Goal: Information Seeking & Learning: Understand process/instructions

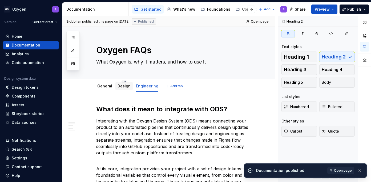
click at [122, 89] on div "Design" at bounding box center [123, 86] width 13 height 5
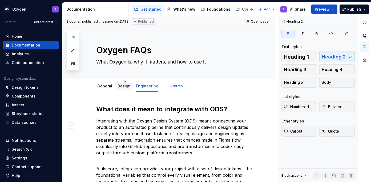
click at [122, 87] on link "Design" at bounding box center [123, 86] width 13 height 5
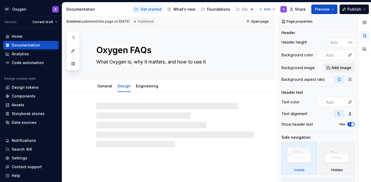
type textarea "*"
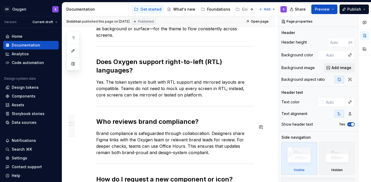
scroll to position [429, 0]
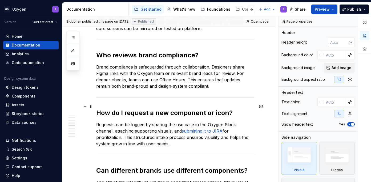
click at [213, 109] on h2 "How do I request a new component or icon?" at bounding box center [175, 113] width 158 height 9
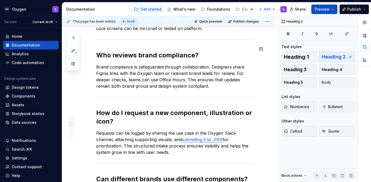
scroll to position [356, 0]
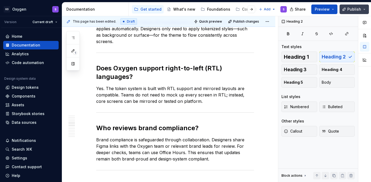
click at [356, 7] on span "Publish" at bounding box center [354, 9] width 14 height 5
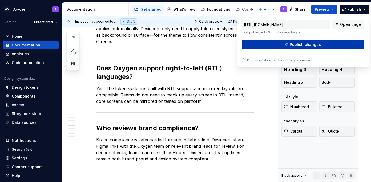
click at [313, 46] on span "Publish changes" at bounding box center [305, 44] width 31 height 5
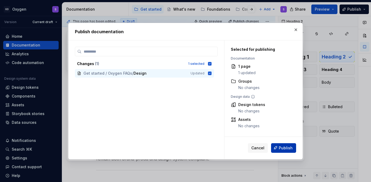
click at [287, 150] on span "Publish" at bounding box center [286, 147] width 14 height 5
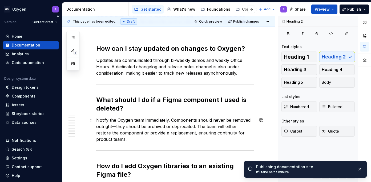
scroll to position [670, 0]
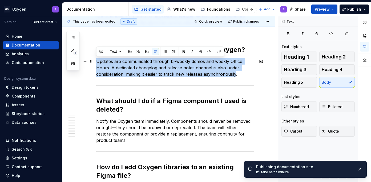
drag, startPoint x: 235, startPoint y: 74, endPoint x: 93, endPoint y: 63, distance: 142.4
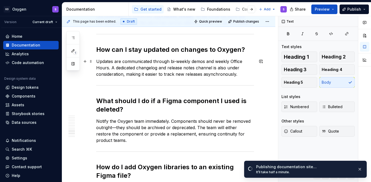
click at [138, 70] on p "Updates are communicated through bi-weekly demos and weekly Office Hours. A ded…" at bounding box center [175, 67] width 158 height 19
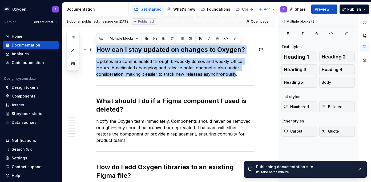
drag, startPoint x: 235, startPoint y: 75, endPoint x: 94, endPoint y: 49, distance: 143.2
copy div "How can I stay updated on changes to Oxygen? Updates are communicated through b…"
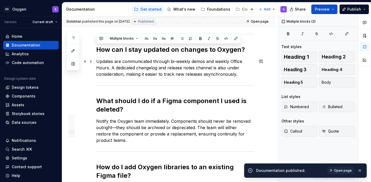
click at [202, 67] on p "Updates are communicated through bi-weekly demos and weekly Office Hours. A ded…" at bounding box center [175, 67] width 158 height 19
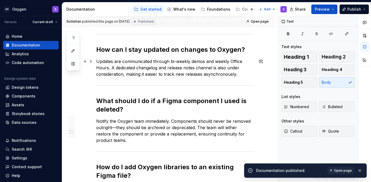
click at [97, 62] on p "Updates are communicated through bi-weekly demos and weekly Office Hours. A ded…" at bounding box center [175, 67] width 158 height 19
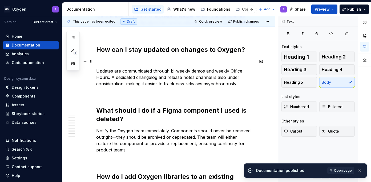
click at [100, 61] on p at bounding box center [175, 61] width 158 height 6
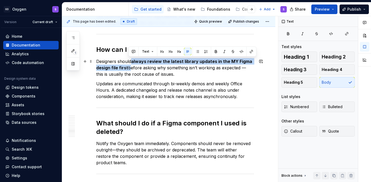
drag, startPoint x: 133, startPoint y: 62, endPoint x: 128, endPoint y: 67, distance: 7.2
click at [128, 67] on p "Designers should always review the latest library updates in the MY Figma desig…" at bounding box center [175, 67] width 158 height 19
click at [139, 65] on p "Designers should always review the latest library updates in the MY Figma desig…" at bounding box center [175, 67] width 158 height 19
drag, startPoint x: 133, startPoint y: 62, endPoint x: 127, endPoint y: 67, distance: 7.9
click at [127, 67] on strong "always review the latest library updates in the MY Figma design file first" at bounding box center [174, 65] width 157 height 12
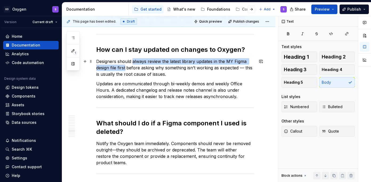
click at [137, 68] on p "Designers should always review the latest library updates in the MY Figma desig…" at bounding box center [175, 67] width 158 height 19
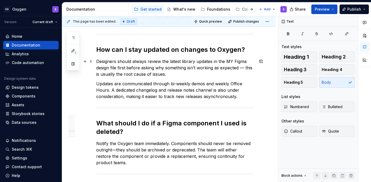
click at [231, 60] on p "Designers should always review the latest library updates in the MY Figma desig…" at bounding box center [175, 67] width 158 height 19
click at [246, 68] on p "Designers should always review the latest library updates in the their Figma de…" at bounding box center [175, 67] width 158 height 19
click at [352, 9] on span "Publish" at bounding box center [354, 9] width 14 height 5
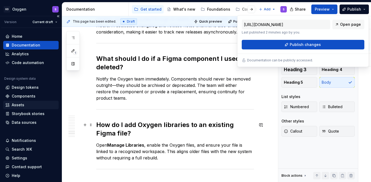
scroll to position [737, 0]
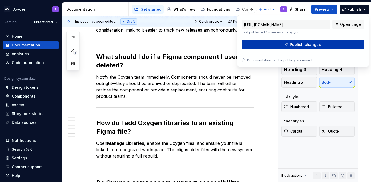
click at [299, 46] on span "Publish changes" at bounding box center [305, 44] width 31 height 5
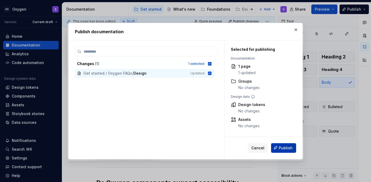
click at [286, 151] on span "Publish" at bounding box center [286, 147] width 14 height 5
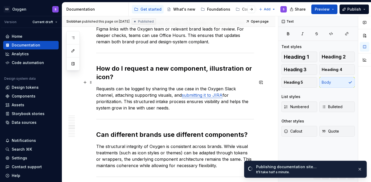
scroll to position [476, 0]
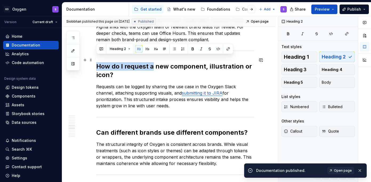
drag, startPoint x: 152, startPoint y: 61, endPoint x: 97, endPoint y: 62, distance: 54.6
click at [97, 62] on h2 "How do I request a new component, illustration or icon?" at bounding box center [175, 70] width 158 height 17
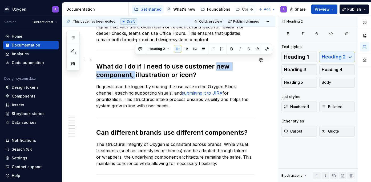
drag, startPoint x: 215, startPoint y: 61, endPoint x: 135, endPoint y: 68, distance: 80.5
click at [135, 68] on h2 "What do I do if I need to use customer new component, illustration or icon?" at bounding box center [175, 70] width 158 height 17
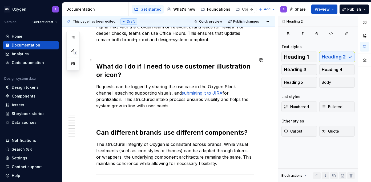
click at [247, 62] on h2 "What do I do if I need to use customer illustration or icon?" at bounding box center [175, 70] width 158 height 17
click at [117, 67] on h2 "What do I do if I need to use customer illustrations or icon?" at bounding box center [175, 70] width 158 height 17
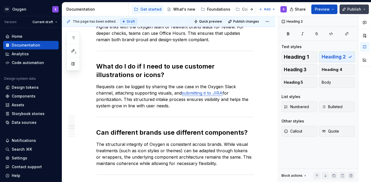
click at [358, 8] on span "Publish" at bounding box center [354, 9] width 14 height 5
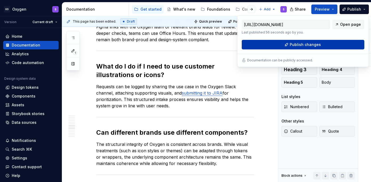
click at [299, 46] on span "Publish changes" at bounding box center [305, 44] width 31 height 5
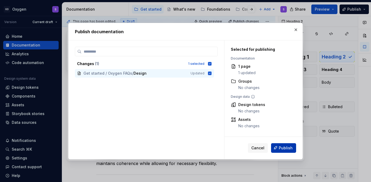
click at [284, 151] on span "Publish" at bounding box center [286, 147] width 14 height 5
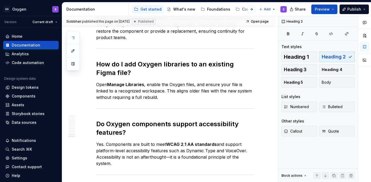
scroll to position [927, 0]
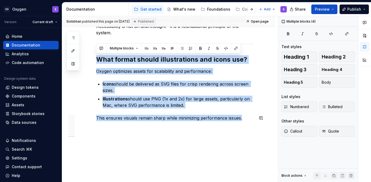
drag, startPoint x: 96, startPoint y: 60, endPoint x: 264, endPoint y: 125, distance: 180.4
click at [238, 121] on p "This ensures visuals remain sharp while minimizing performance issues." at bounding box center [175, 118] width 158 height 6
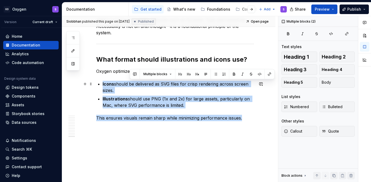
drag, startPoint x: 242, startPoint y: 120, endPoint x: 129, endPoint y: 81, distance: 118.5
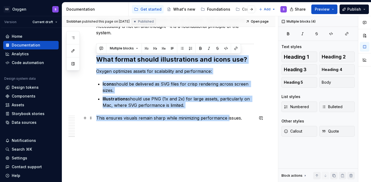
drag, startPoint x: 96, startPoint y: 44, endPoint x: 229, endPoint y: 120, distance: 153.0
click at [239, 120] on p "This ensures visuals remain sharp while minimizing performance issues." at bounding box center [175, 118] width 158 height 6
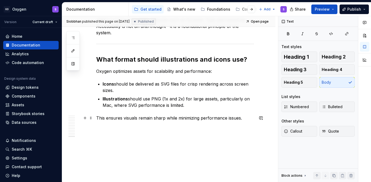
scroll to position [918, 0]
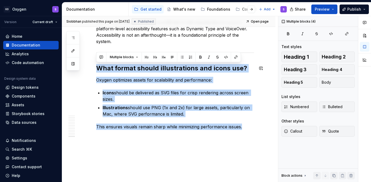
drag, startPoint x: 241, startPoint y: 128, endPoint x: 103, endPoint y: 57, distance: 155.5
copy div "What format should illustrations and icons use? Oxygen optimizes assets for sca…"
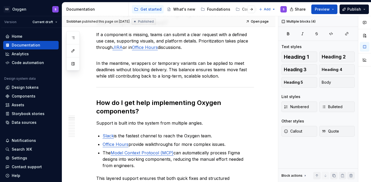
scroll to position [0, 0]
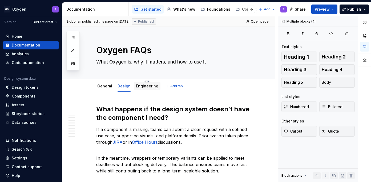
click at [145, 87] on link "Engineering" at bounding box center [147, 86] width 22 height 5
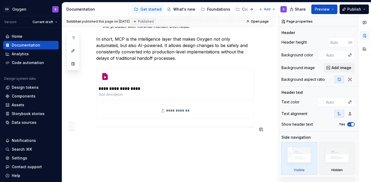
scroll to position [936, 0]
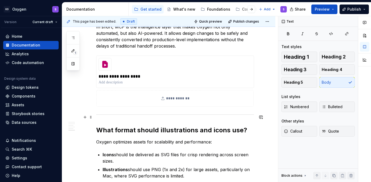
click at [148, 126] on h2 "What format should illustrations and icons use?" at bounding box center [175, 130] width 158 height 9
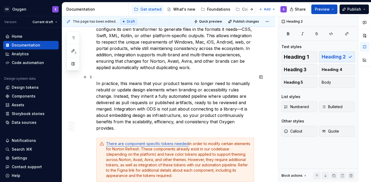
scroll to position [0, 0]
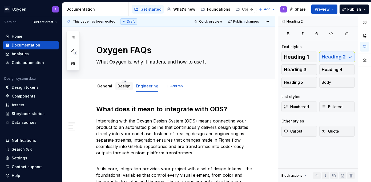
click at [124, 87] on link "Design" at bounding box center [123, 86] width 13 height 5
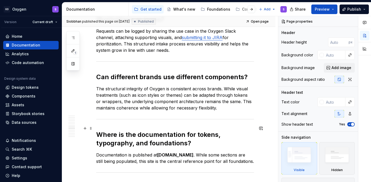
scroll to position [927, 0]
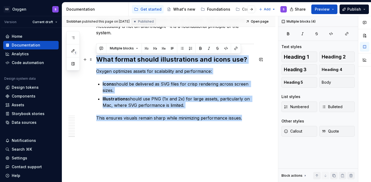
drag, startPoint x: 241, startPoint y: 120, endPoint x: 96, endPoint y: 57, distance: 158.6
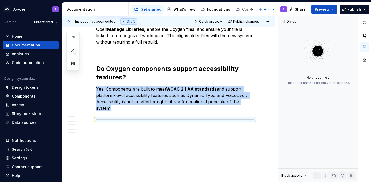
scroll to position [851, 0]
click at [357, 9] on span "Publish" at bounding box center [354, 9] width 14 height 5
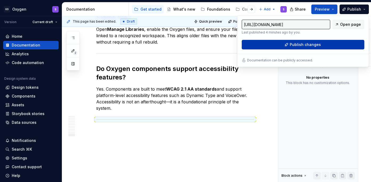
click at [305, 46] on span "Publish changes" at bounding box center [305, 44] width 31 height 5
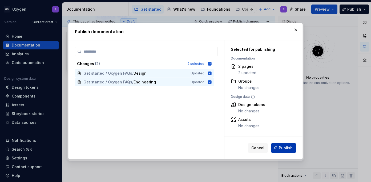
click at [284, 150] on span "Publish" at bounding box center [286, 147] width 14 height 5
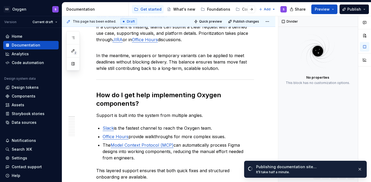
scroll to position [0, 0]
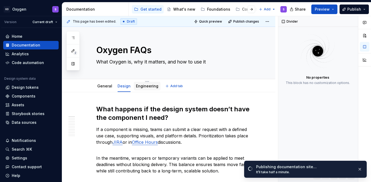
click at [149, 85] on link "Engineering" at bounding box center [147, 86] width 22 height 5
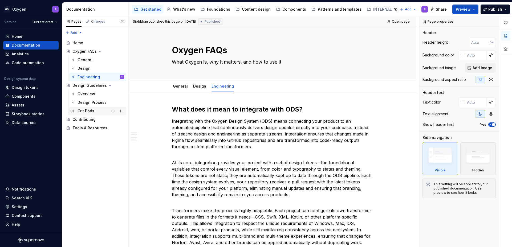
click at [90, 110] on div "Crit Pods" at bounding box center [86, 110] width 17 height 5
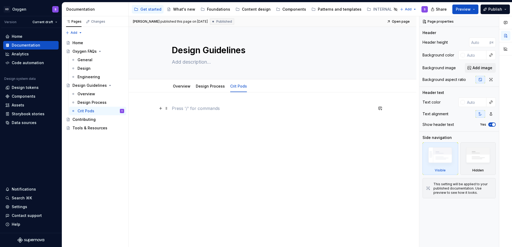
type textarea "*"
click at [209, 108] on p at bounding box center [272, 108] width 201 height 6
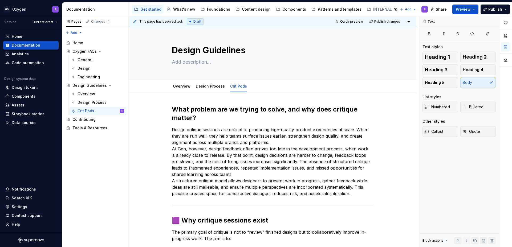
scroll to position [16, 0]
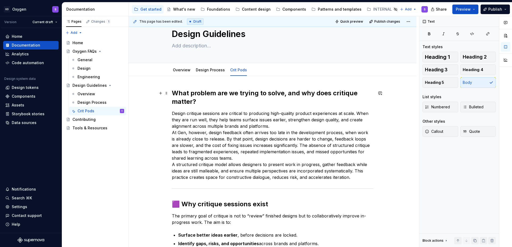
click at [189, 97] on h2 "What problem are we trying to solve, and why does critique matter?" at bounding box center [272, 97] width 201 height 17
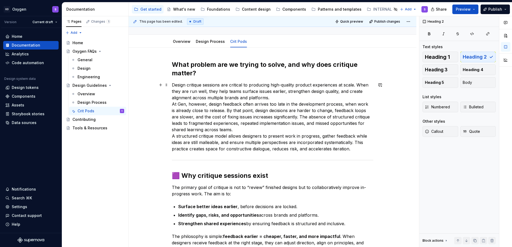
scroll to position [62, 0]
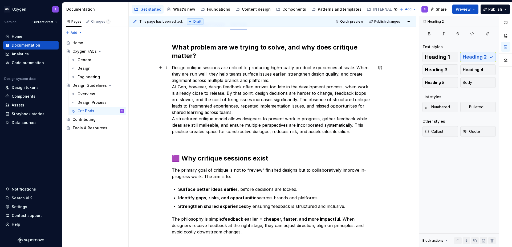
click at [284, 80] on p "Design critique sessions are critical to producing high-quality product experie…" at bounding box center [272, 99] width 201 height 70
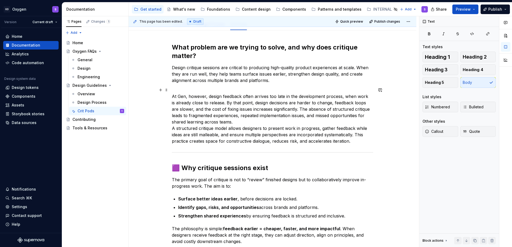
click at [250, 121] on p "At Gen, however, design feedback often arrives too late in the development proc…" at bounding box center [272, 116] width 201 height 58
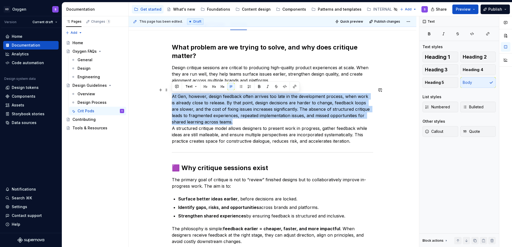
drag, startPoint x: 232, startPoint y: 122, endPoint x: 172, endPoint y: 94, distance: 66.3
click at [172, 94] on p "At Gen, however, design feedback often arrives too late in the development proc…" at bounding box center [272, 116] width 201 height 58
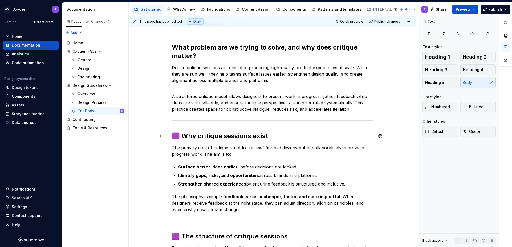
click at [181, 137] on h2 "🟪 Why critique sessions exist" at bounding box center [272, 136] width 201 height 9
click at [253, 134] on h2 "Why critique sessions exist" at bounding box center [272, 136] width 201 height 9
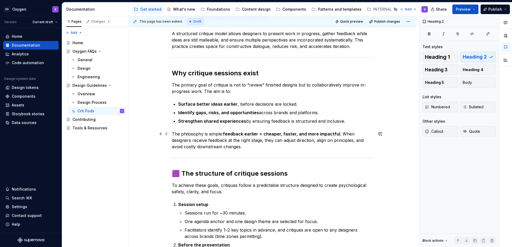
scroll to position [125, 0]
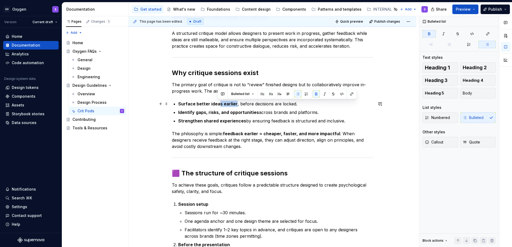
drag, startPoint x: 235, startPoint y: 104, endPoint x: 217, endPoint y: 104, distance: 18.1
click at [217, 104] on p "Surface better ideas earlier , before decisions are locked." at bounding box center [275, 104] width 195 height 6
click at [237, 111] on strong "Identify gaps, risks, and opportunities" at bounding box center [218, 112] width 81 height 5
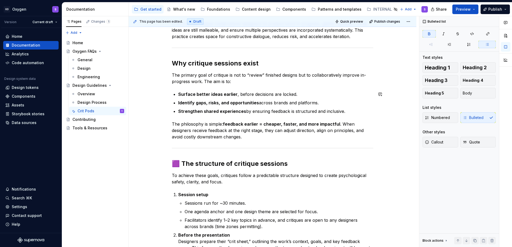
scroll to position [135, 0]
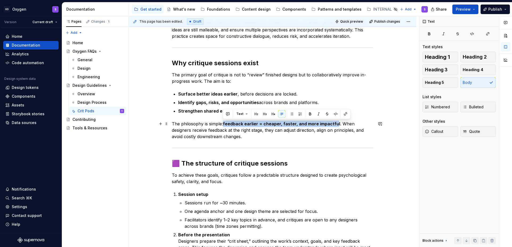
drag, startPoint x: 335, startPoint y: 124, endPoint x: 223, endPoint y: 125, distance: 112.2
click at [223, 125] on p "The philosophy is simple: feedback earlier = cheaper, faster, and more impactfu…" at bounding box center [272, 130] width 201 height 19
click at [239, 132] on p "The philosophy is simple: feedback earlier = cheaper, faster, and more impactfu…" at bounding box center [272, 130] width 201 height 19
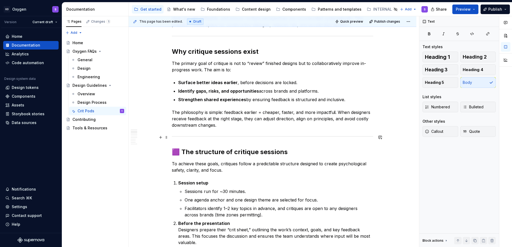
scroll to position [148, 0]
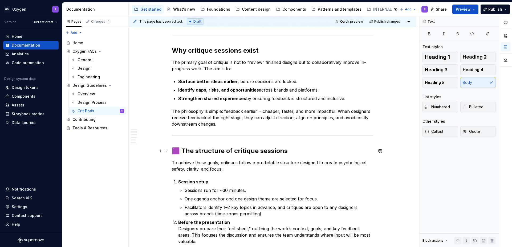
click at [181, 150] on h2 "🟪 The structure of critique sessions" at bounding box center [272, 151] width 201 height 9
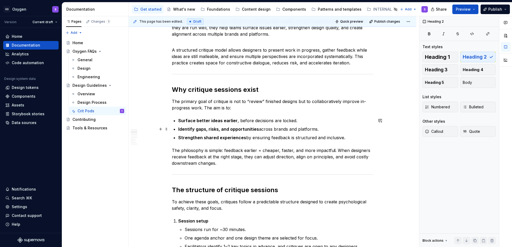
scroll to position [111, 0]
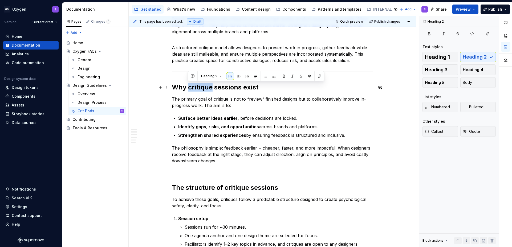
drag, startPoint x: 211, startPoint y: 88, endPoint x: 187, endPoint y: 88, distance: 24.0
click at [187, 88] on h2 "Why critique sessions exist" at bounding box center [272, 87] width 201 height 9
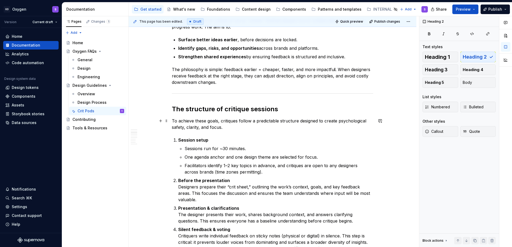
scroll to position [191, 0]
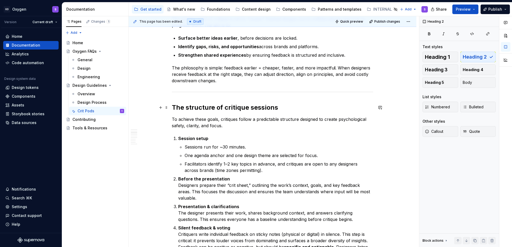
click at [247, 108] on h2 "The structure of critique sessions" at bounding box center [272, 107] width 201 height 9
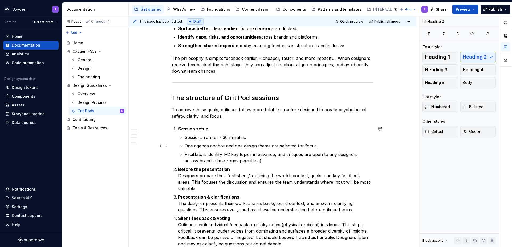
scroll to position [201, 0]
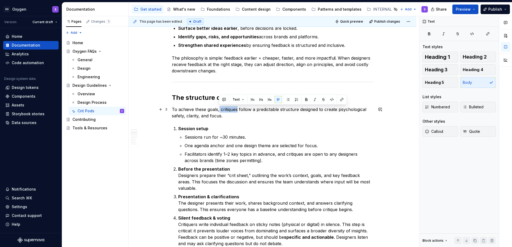
drag, startPoint x: 237, startPoint y: 111, endPoint x: 219, endPoint y: 111, distance: 17.8
click at [219, 111] on p "To achieve these goals, critiques follow a predictable structure designed to cr…" at bounding box center [272, 112] width 201 height 13
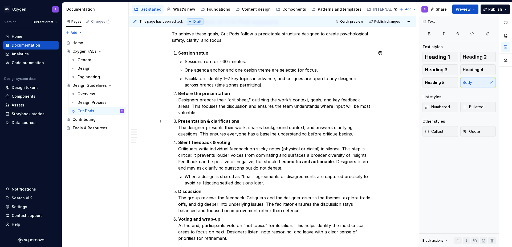
scroll to position [277, 0]
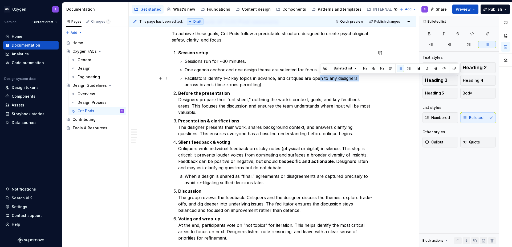
drag, startPoint x: 359, startPoint y: 79, endPoint x: 320, endPoint y: 80, distance: 38.9
click at [320, 80] on p "Facilitators identify 1–2 key topics in advance, and critiques are open to any …" at bounding box center [279, 81] width 189 height 13
click at [325, 81] on p "Facilitators identify 1–2 key topics in advance, and critiques are open to any …" at bounding box center [279, 81] width 189 height 13
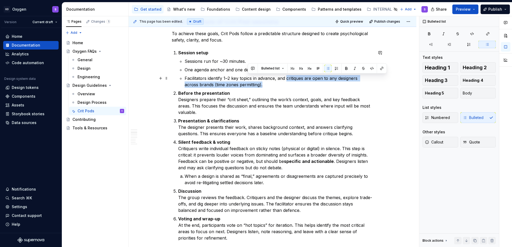
drag, startPoint x: 286, startPoint y: 78, endPoint x: 293, endPoint y: 82, distance: 7.3
click at [293, 82] on p "Facilitators identify 1–2 key topics in advance, and critiques are open to any …" at bounding box center [279, 81] width 189 height 13
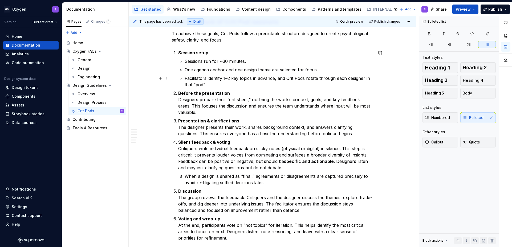
click at [306, 79] on p "Facilitators identify 1–2 key topics in advance, and Crit Pods rotate through e…" at bounding box center [279, 81] width 189 height 13
click at [178, 55] on li "Session setup Sessions run for ~30 minutes. One agenda anchor and one design th…" at bounding box center [275, 69] width 195 height 38
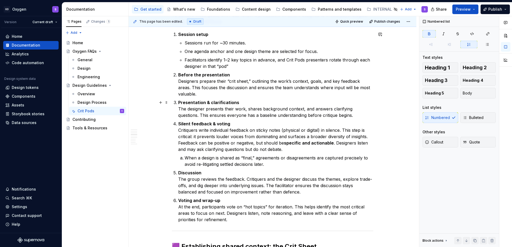
scroll to position [296, 0]
type textarea "*"
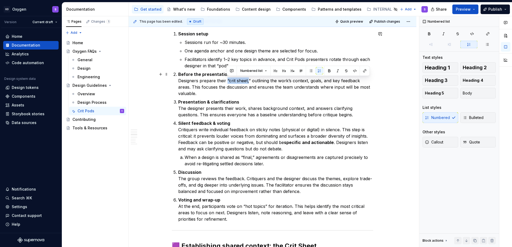
drag, startPoint x: 249, startPoint y: 80, endPoint x: 226, endPoint y: 80, distance: 22.6
click at [226, 80] on p "Before the presentation Designers prepare their “crit sheet,” outlining the wor…" at bounding box center [275, 84] width 195 height 26
click at [364, 70] on button "button" at bounding box center [364, 70] width 7 height 7
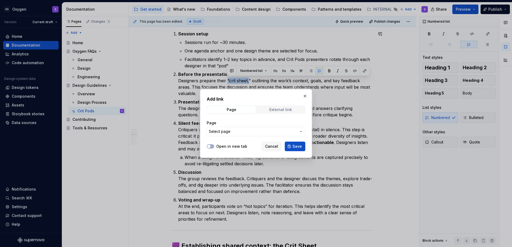
click at [290, 110] on div "External link" at bounding box center [280, 110] width 23 height 4
click at [233, 130] on input "URL" at bounding box center [256, 132] width 99 height 10
paste input "[URL][DOMAIN_NAME]"
type input "[URL][DOMAIN_NAME]"
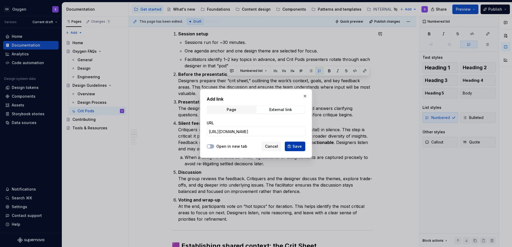
click at [298, 147] on span "Save" at bounding box center [296, 146] width 9 height 5
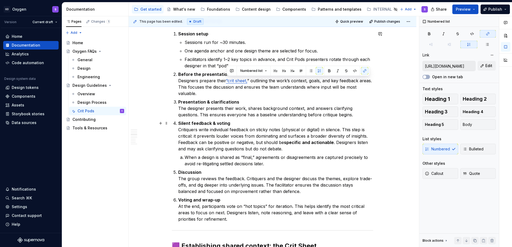
click at [290, 129] on p "Silent feedback & voting Critiquers write individual feedback on sticky notes (…" at bounding box center [275, 136] width 195 height 32
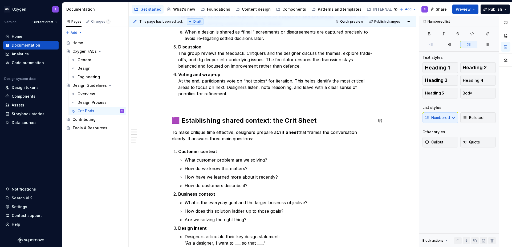
scroll to position [430, 0]
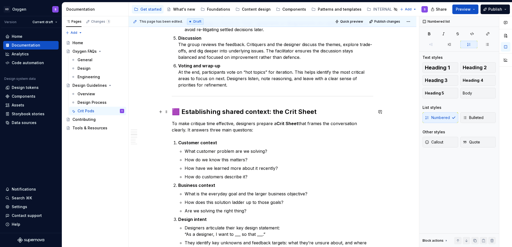
click at [180, 110] on h2 "🟪 Establishing shared context: the Crit Sheet" at bounding box center [272, 112] width 201 height 9
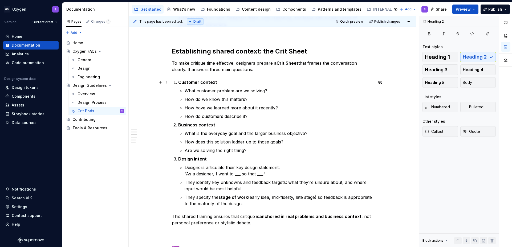
scroll to position [450, 0]
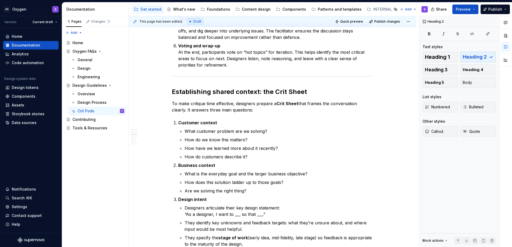
type textarea "*"
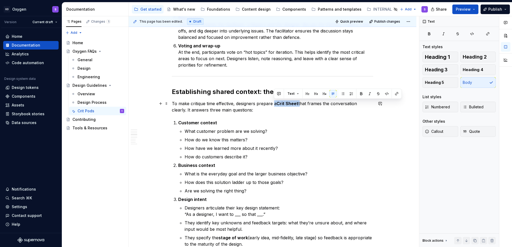
drag, startPoint x: 299, startPoint y: 105, endPoint x: 274, endPoint y: 105, distance: 25.0
click at [274, 105] on p "To make critique time effective, designers prepare a Crit Sheet that frames the…" at bounding box center [272, 106] width 201 height 13
click at [371, 95] on button "button" at bounding box center [396, 93] width 7 height 7
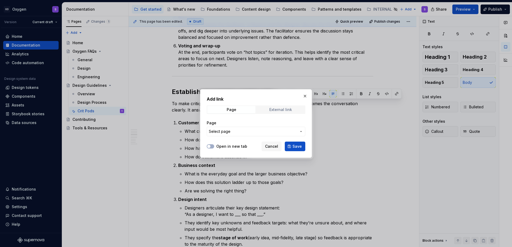
click at [280, 108] on div "External link" at bounding box center [280, 110] width 23 height 4
click at [217, 133] on input "URL" at bounding box center [256, 132] width 99 height 10
paste input "[URL][DOMAIN_NAME]"
type input "[URL][DOMAIN_NAME]"
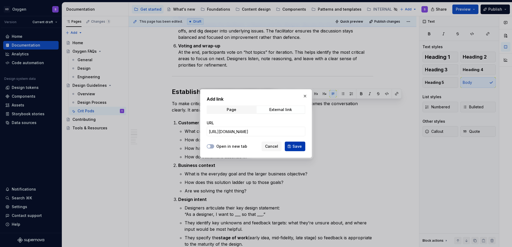
click at [295, 145] on span "Save" at bounding box center [296, 146] width 9 height 5
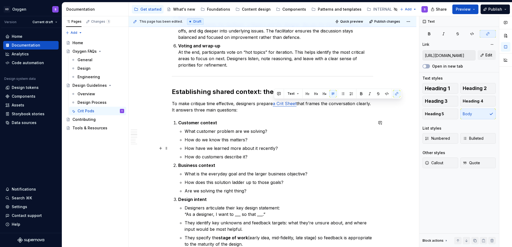
click at [313, 147] on p "How have we learned more about it recently?" at bounding box center [279, 148] width 189 height 6
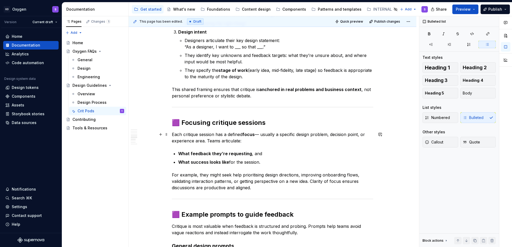
scroll to position [623, 0]
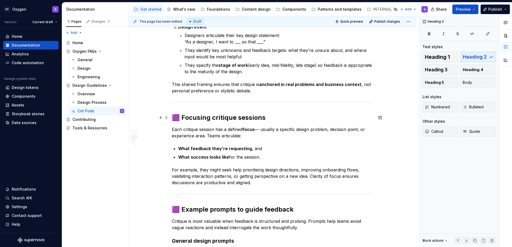
click at [180, 119] on h2 "🟪 Focusing critique sessions" at bounding box center [272, 117] width 201 height 9
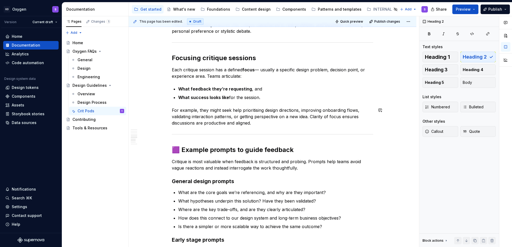
scroll to position [703, 0]
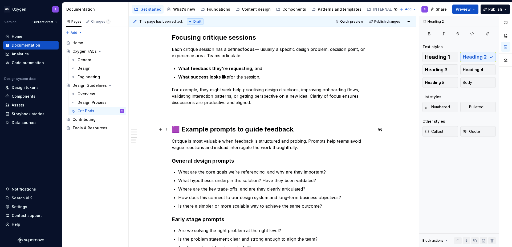
click at [180, 129] on h2 "🟪 Example prompts to guide feedback" at bounding box center [272, 129] width 201 height 9
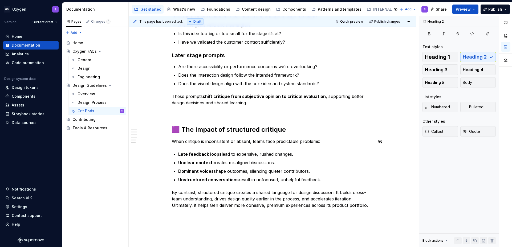
scroll to position [945, 0]
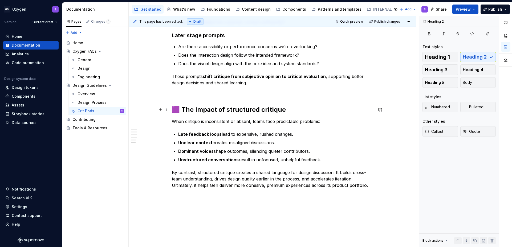
click at [181, 111] on h2 "🟪 The impact of structured critique" at bounding box center [272, 109] width 201 height 9
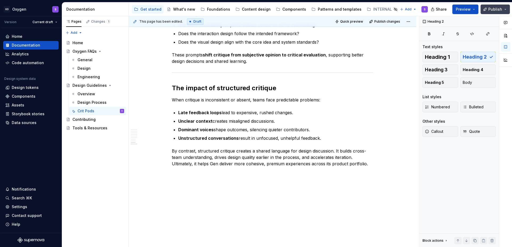
click at [371, 10] on span "Publish" at bounding box center [495, 9] width 14 height 5
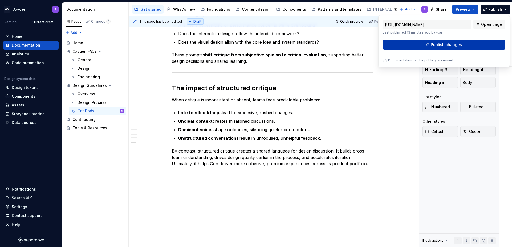
click at [371, 47] on button "Publish changes" at bounding box center [444, 45] width 123 height 10
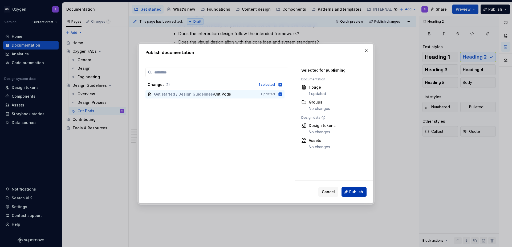
click at [357, 182] on span "Publish" at bounding box center [356, 191] width 14 height 5
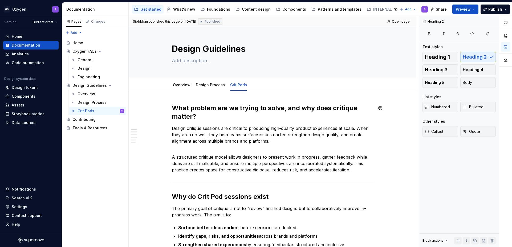
scroll to position [0, 0]
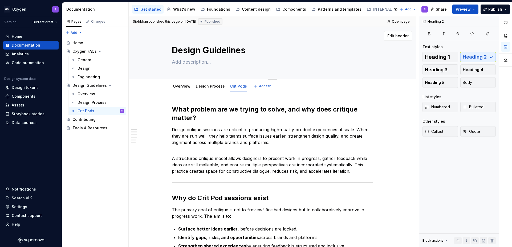
click at [216, 50] on textarea "Design Guidelines" at bounding box center [271, 50] width 201 height 13
type textarea "*"
type textarea "H"
type textarea "*"
type textarea "How"
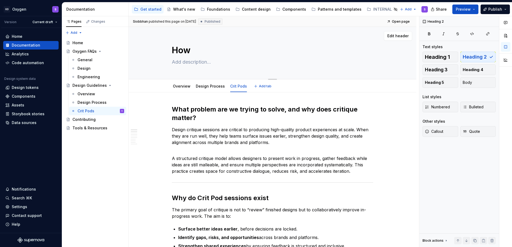
type textarea "*"
type textarea "How"
type textarea "*"
type textarea "How t"
type textarea "*"
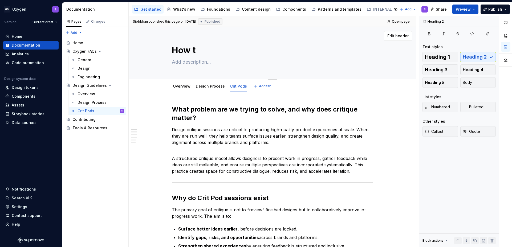
type textarea "How to"
type textarea "*"
type textarea "How to"
type textarea "*"
type textarea "How to d"
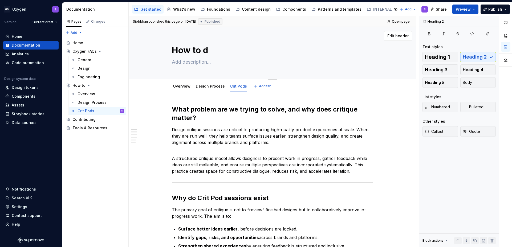
type textarea "*"
type textarea "How to de"
type textarea "*"
type textarea "How to des"
type textarea "*"
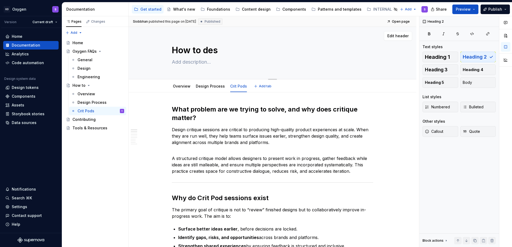
type textarea "How to desi"
type textarea "*"
type textarea "How to desig"
type textarea "*"
type textarea "How to design"
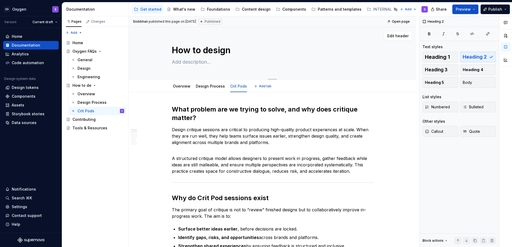
type textarea "*"
type textarea "How to design"
type textarea "*"
type textarea "How to design a"
type textarea "*"
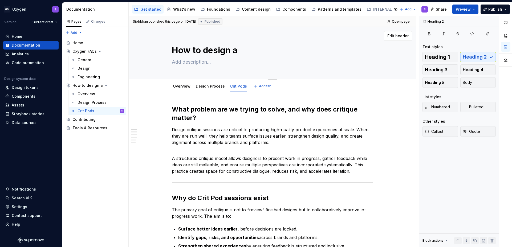
type textarea "How to design at"
type textarea "*"
type textarea "How to design at"
type textarea "*"
type textarea "How to design at G"
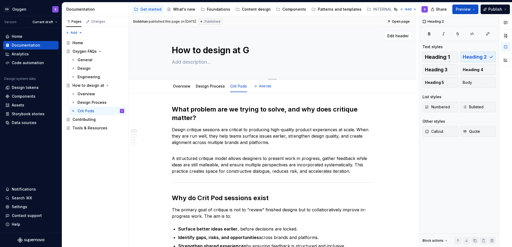
type textarea "*"
type textarea "How to design at Ge"
type textarea "*"
type textarea "How to design at Gen"
type textarea "*"
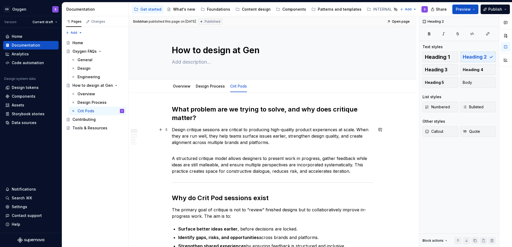
type textarea "How to design at Gen"
click at [322, 142] on p "Design critique sessions are critical to producing high-quality product experie…" at bounding box center [272, 136] width 201 height 19
click at [94, 84] on div "How to design at Gen" at bounding box center [87, 85] width 30 height 5
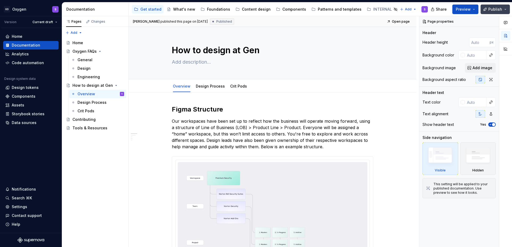
type textarea "*"
click at [371, 11] on span "Publish" at bounding box center [495, 9] width 14 height 5
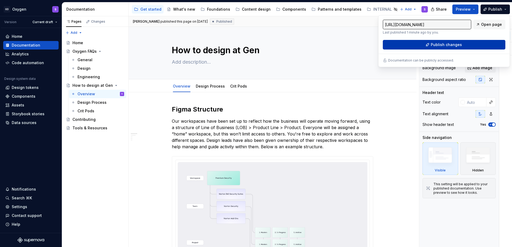
type input "[URL][DOMAIN_NAME]"
click at [371, 47] on span "Publish changes" at bounding box center [446, 44] width 31 height 5
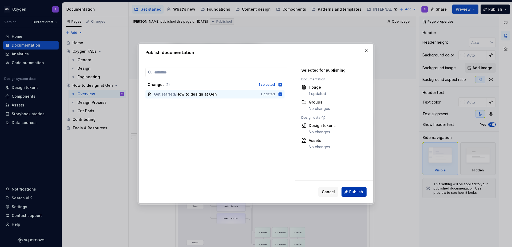
click at [359, 182] on span "Publish" at bounding box center [356, 191] width 14 height 5
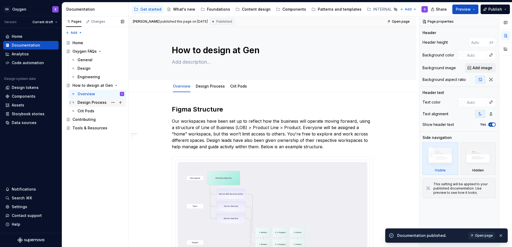
click at [94, 104] on div "Design Process" at bounding box center [92, 102] width 29 height 5
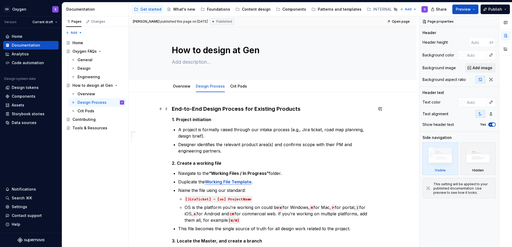
click at [238, 109] on h3 "End-to-End Design Process for Existing Products" at bounding box center [272, 108] width 201 height 7
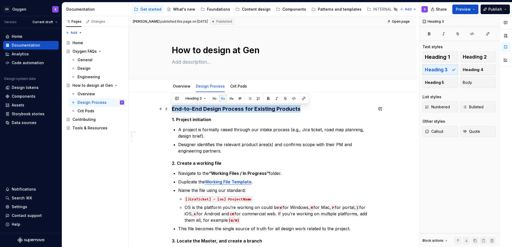
drag, startPoint x: 300, startPoint y: 109, endPoint x: 172, endPoint y: 112, distance: 128.4
click at [172, 112] on h3 "End-to-End Design Process for Existing Products" at bounding box center [272, 108] width 201 height 7
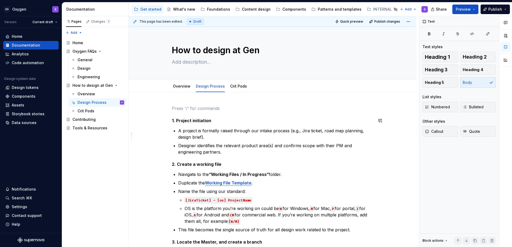
click at [181, 121] on strong "1. Project initiation" at bounding box center [191, 120] width 39 height 5
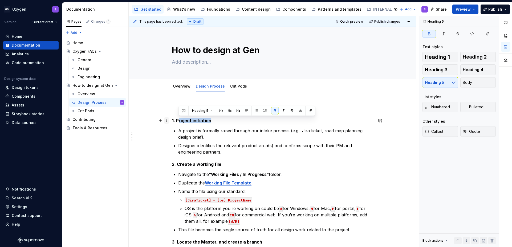
drag, startPoint x: 213, startPoint y: 122, endPoint x: 167, endPoint y: 121, distance: 45.6
click at [194, 123] on strong "1. Project initiation" at bounding box center [191, 120] width 39 height 5
drag, startPoint x: 210, startPoint y: 122, endPoint x: 171, endPoint y: 121, distance: 39.4
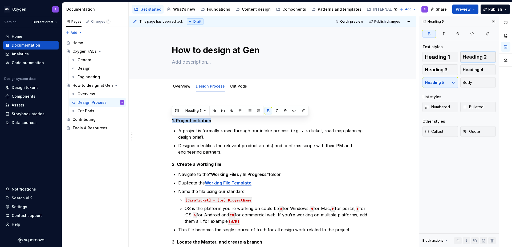
click at [371, 57] on span "Heading 2" at bounding box center [475, 56] width 24 height 5
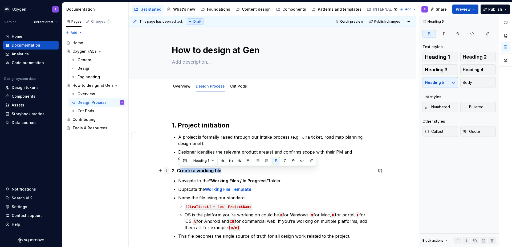
drag, startPoint x: 222, startPoint y: 170, endPoint x: 168, endPoint y: 171, distance: 53.8
click at [188, 172] on strong "2. Create a working file" at bounding box center [197, 170] width 50 height 5
drag, startPoint x: 222, startPoint y: 169, endPoint x: 172, endPoint y: 169, distance: 50.6
click at [172, 169] on h5 "2. Create a working file" at bounding box center [272, 170] width 201 height 5
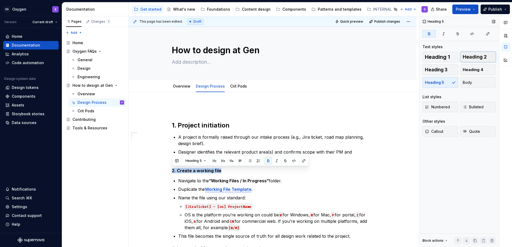
click at [371, 57] on span "Heading 2" at bounding box center [475, 56] width 24 height 5
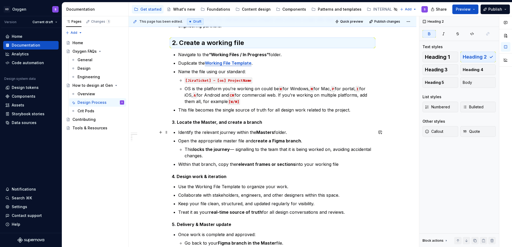
scroll to position [135, 0]
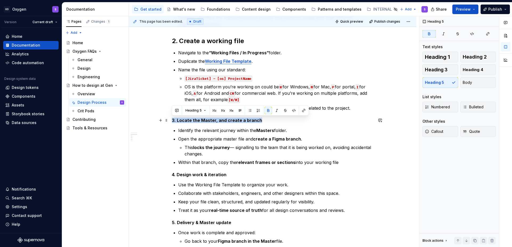
drag, startPoint x: 258, startPoint y: 121, endPoint x: 173, endPoint y: 122, distance: 84.7
click at [173, 122] on h5 "3. Locate the Master, and create a branch ​" at bounding box center [272, 120] width 201 height 5
click at [371, 58] on span "Heading 2" at bounding box center [475, 56] width 24 height 5
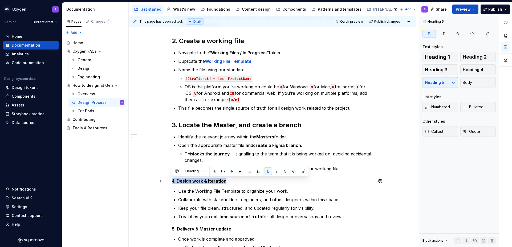
drag, startPoint x: 229, startPoint y: 181, endPoint x: 172, endPoint y: 183, distance: 56.8
click at [172, 182] on h5 "4. Design work & iteration" at bounding box center [272, 180] width 201 height 5
click at [371, 56] on span "Heading 2" at bounding box center [475, 56] width 24 height 5
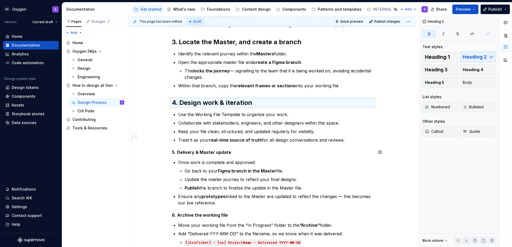
scroll to position [228, 0]
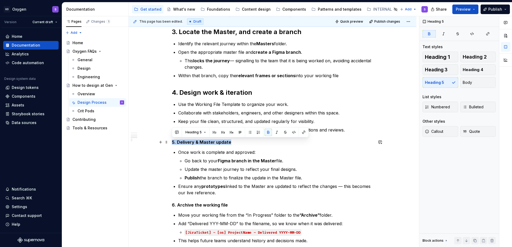
drag, startPoint x: 229, startPoint y: 143, endPoint x: 170, endPoint y: 144, distance: 58.6
click at [170, 144] on div "1. Project initiation A project is formally raised through our intake process (…" at bounding box center [273, 95] width 288 height 460
click at [371, 55] on span "Heading 2" at bounding box center [475, 56] width 24 height 5
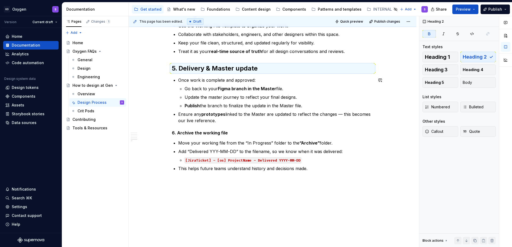
scroll to position [311, 0]
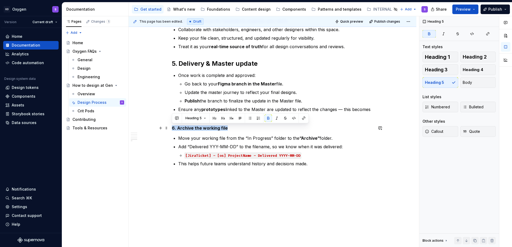
drag, startPoint x: 230, startPoint y: 128, endPoint x: 172, endPoint y: 129, distance: 58.6
click at [172, 129] on h5 "6. Archive the working file ​" at bounding box center [272, 127] width 201 height 5
click at [371, 57] on span "Heading 2" at bounding box center [475, 56] width 24 height 5
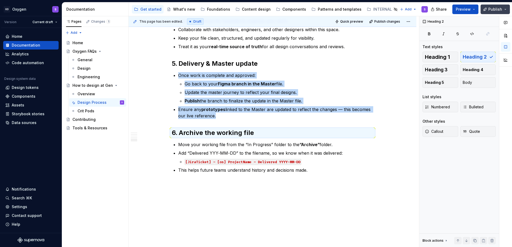
click at [371, 10] on span "Publish" at bounding box center [495, 9] width 14 height 5
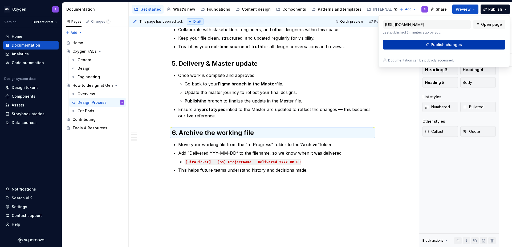
click at [371, 46] on button "Publish changes" at bounding box center [444, 45] width 123 height 10
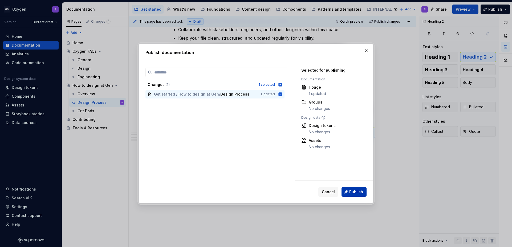
click at [357, 182] on span "Publish" at bounding box center [356, 191] width 14 height 5
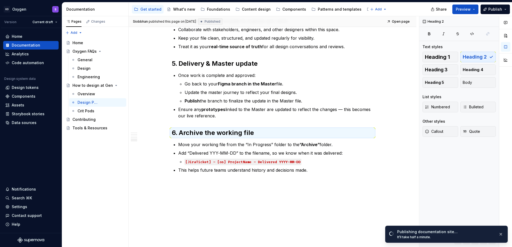
type textarea "*"
